Goal: Information Seeking & Learning: Find specific page/section

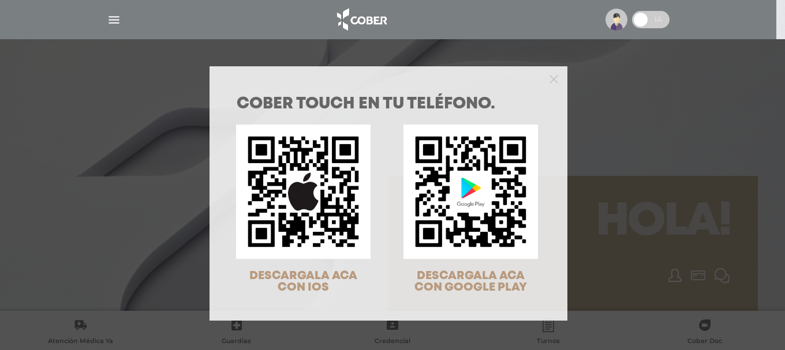
click at [554, 77] on div at bounding box center [388, 77] width 358 height 23
click at [549, 78] on icon "Close" at bounding box center [553, 79] width 9 height 9
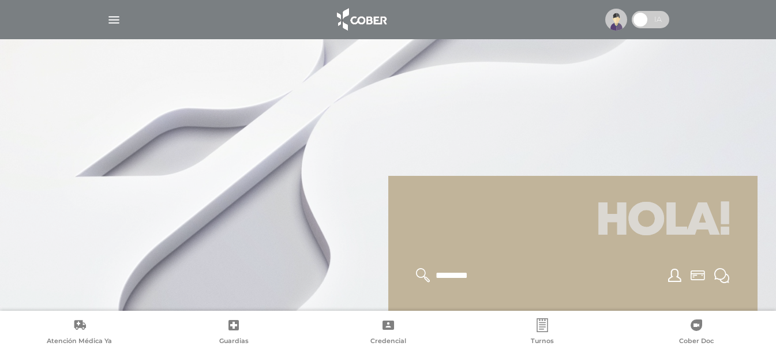
click at [114, 20] on img "button" at bounding box center [114, 20] width 14 height 14
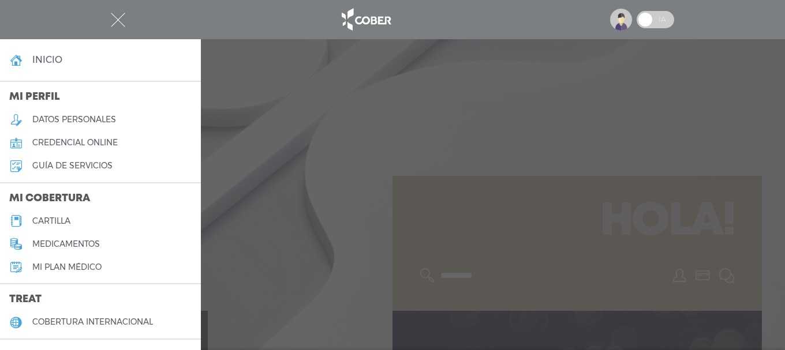
click at [70, 140] on h5 "credencial online" at bounding box center [74, 143] width 85 height 10
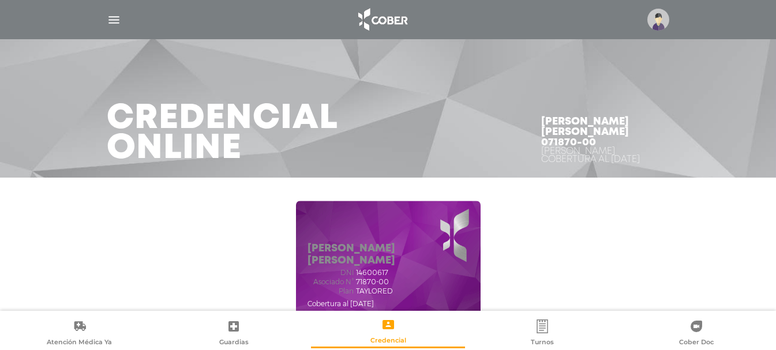
click at [119, 20] on img "button" at bounding box center [114, 20] width 14 height 14
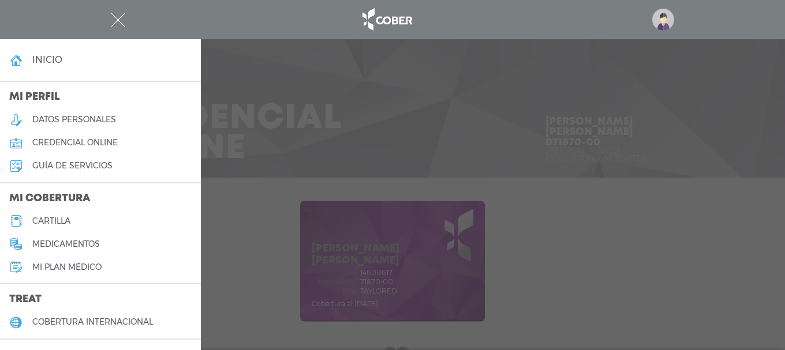
click at [52, 220] on h5 "cartilla" at bounding box center [51, 221] width 38 height 10
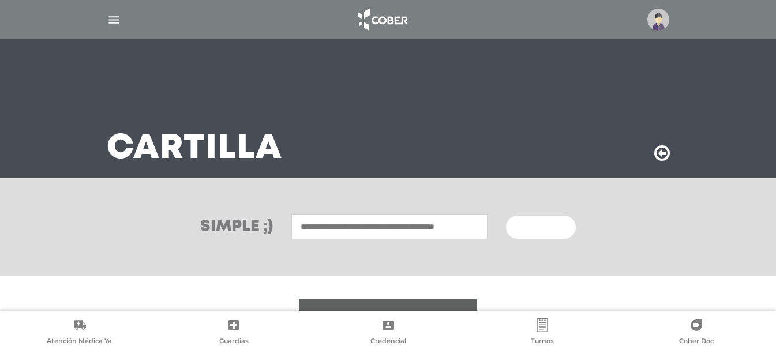
click at [340, 226] on input "text" at bounding box center [389, 227] width 196 height 25
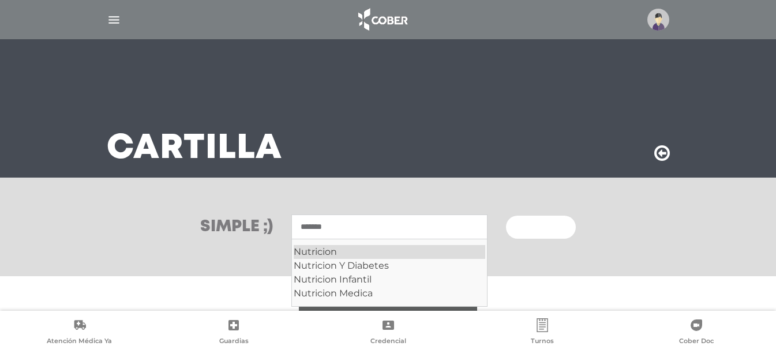
click at [337, 252] on div "Nutricion" at bounding box center [390, 252] width 192 height 14
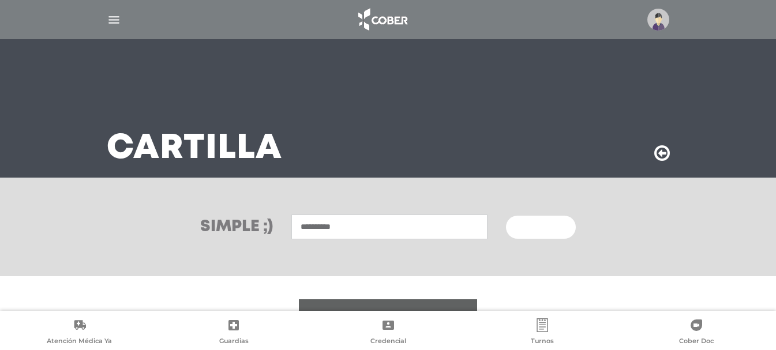
click at [351, 231] on input "*********" at bounding box center [389, 227] width 196 height 25
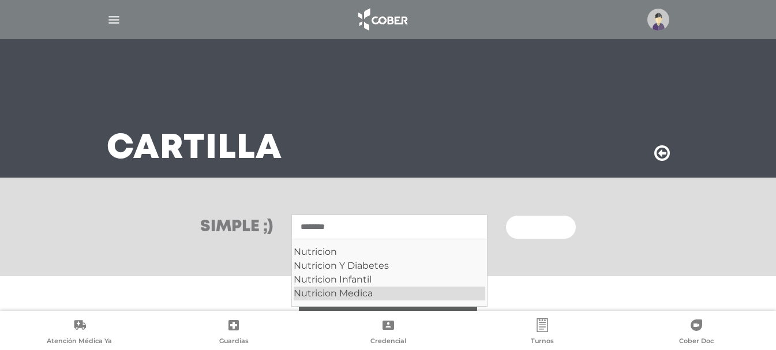
click at [350, 293] on div "Nutricion Medica" at bounding box center [390, 294] width 192 height 14
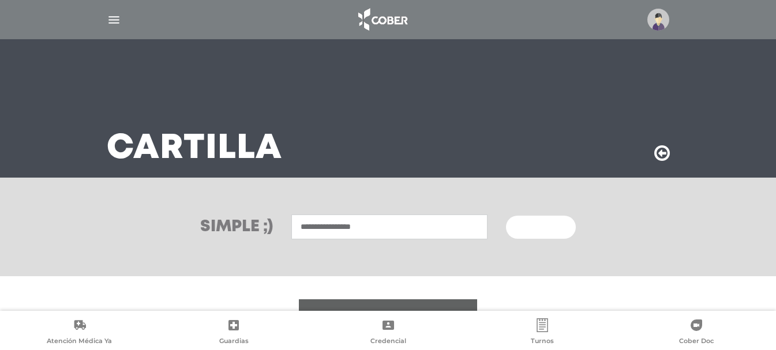
type input "**********"
click at [536, 228] on span "Buscar" at bounding box center [536, 228] width 33 height 8
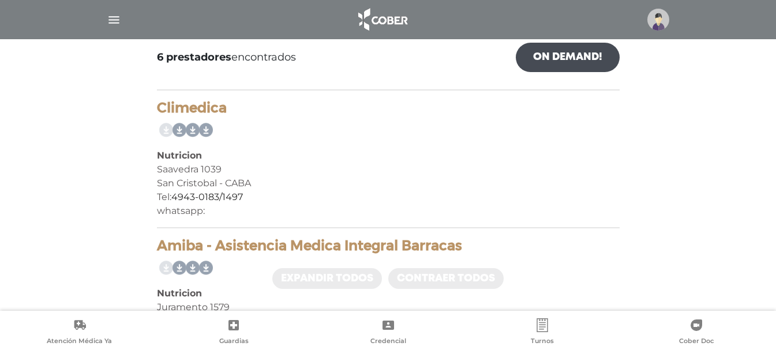
scroll to position [192, 0]
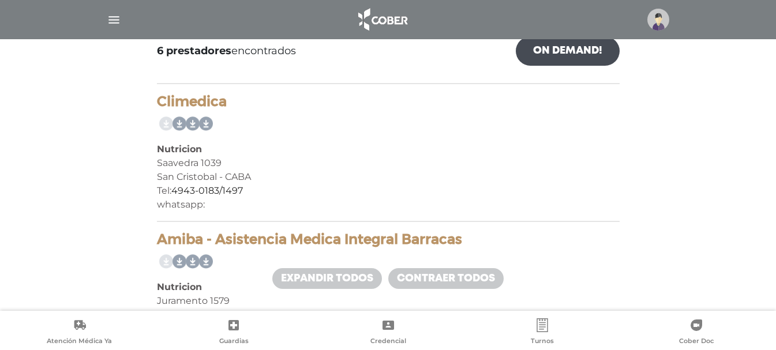
click at [194, 123] on link at bounding box center [190, 124] width 18 height 18
click at [179, 125] on link at bounding box center [177, 124] width 18 height 18
click at [195, 119] on link at bounding box center [203, 124] width 18 height 18
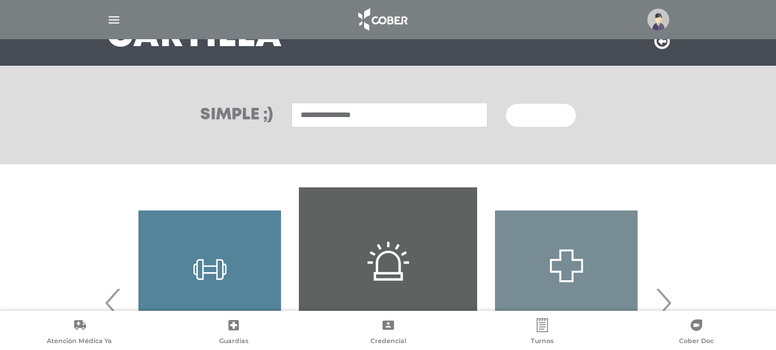
scroll to position [96, 0]
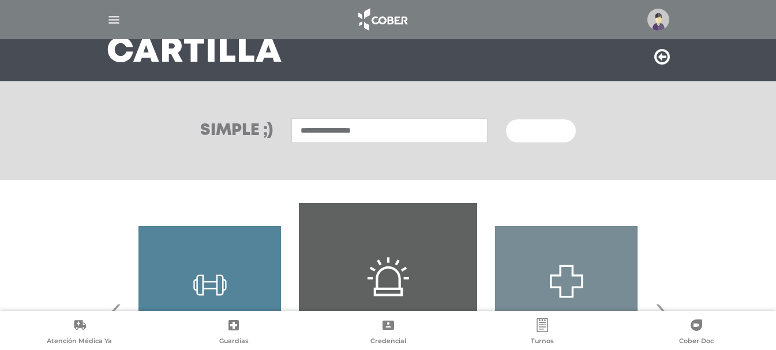
click at [379, 125] on input "**********" at bounding box center [389, 130] width 196 height 25
click at [530, 128] on span "Buscar" at bounding box center [536, 132] width 33 height 8
